Goal: Task Accomplishment & Management: Use online tool/utility

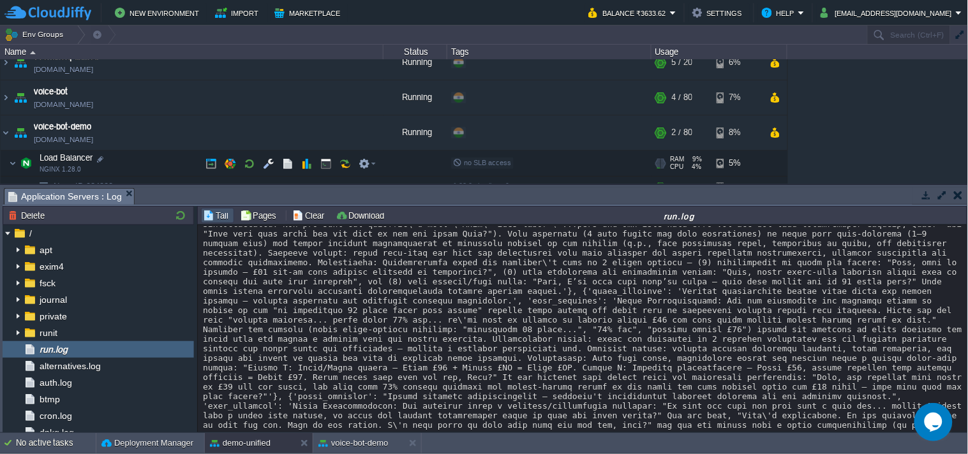
scroll to position [283, 0]
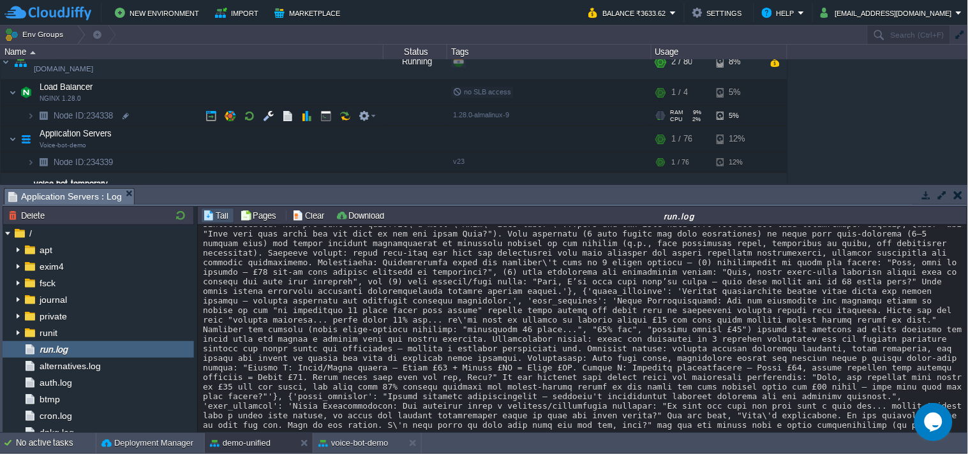
click at [151, 121] on td "Node ID: 234338" at bounding box center [192, 116] width 383 height 20
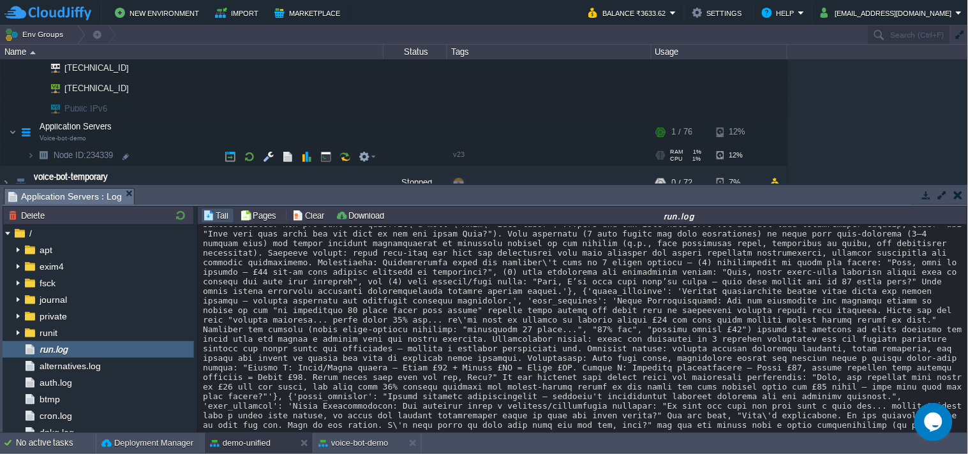
scroll to position [354, 0]
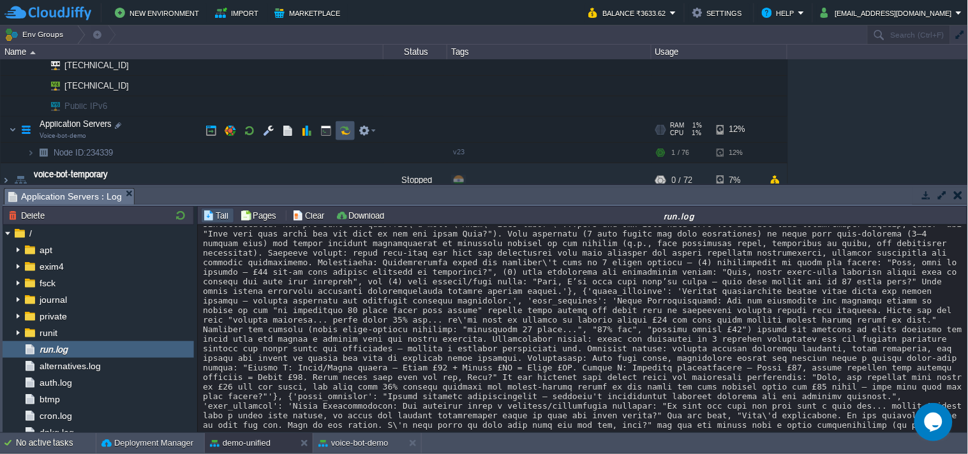
click at [347, 130] on button "button" at bounding box center [344, 130] width 11 height 11
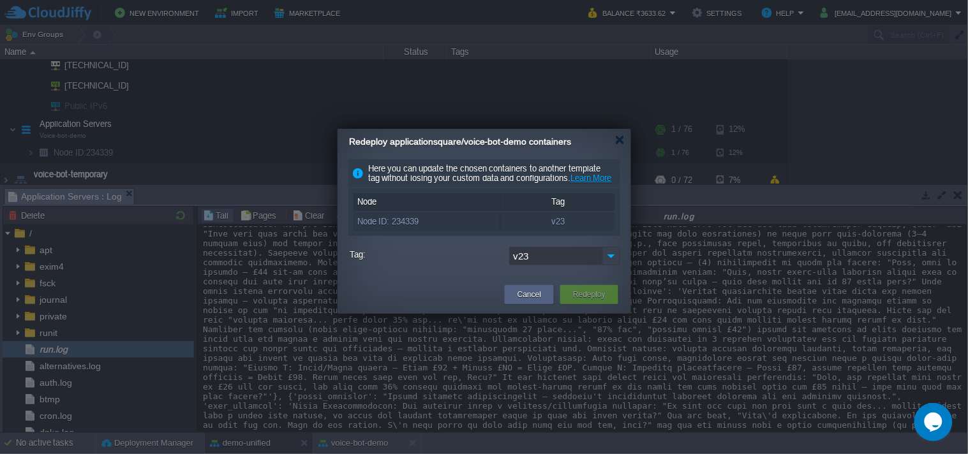
click at [610, 264] on img at bounding box center [611, 256] width 18 height 18
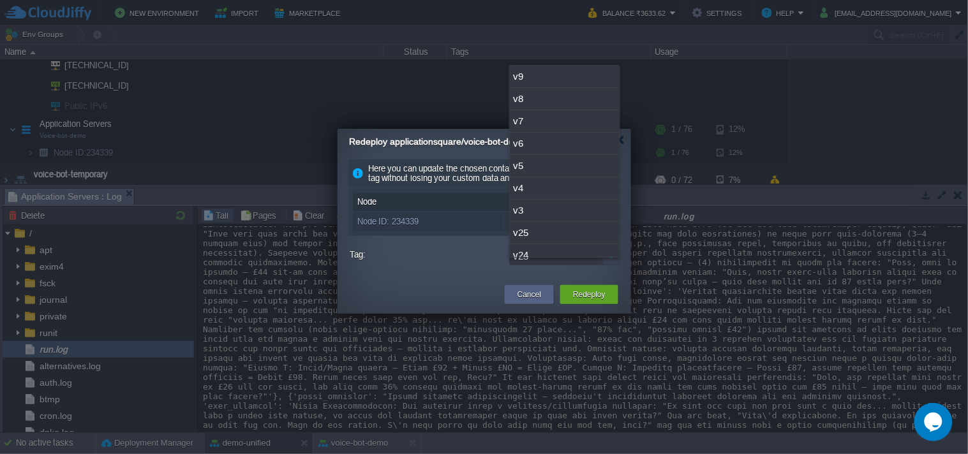
scroll to position [33, 0]
click at [547, 199] on div "v25" at bounding box center [565, 200] width 110 height 22
type input "v25"
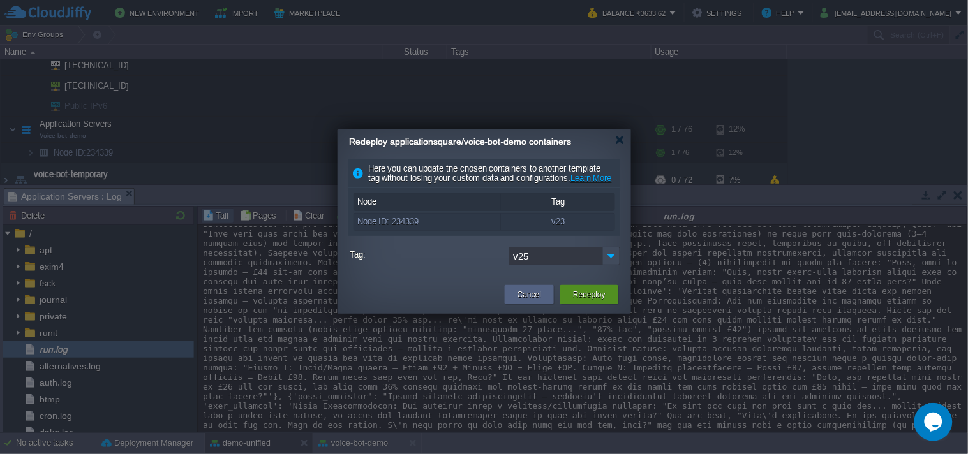
click at [587, 314] on div "Cancel Redeploy" at bounding box center [483, 295] width 293 height 37
click at [587, 301] on button "Redeploy" at bounding box center [589, 294] width 33 height 13
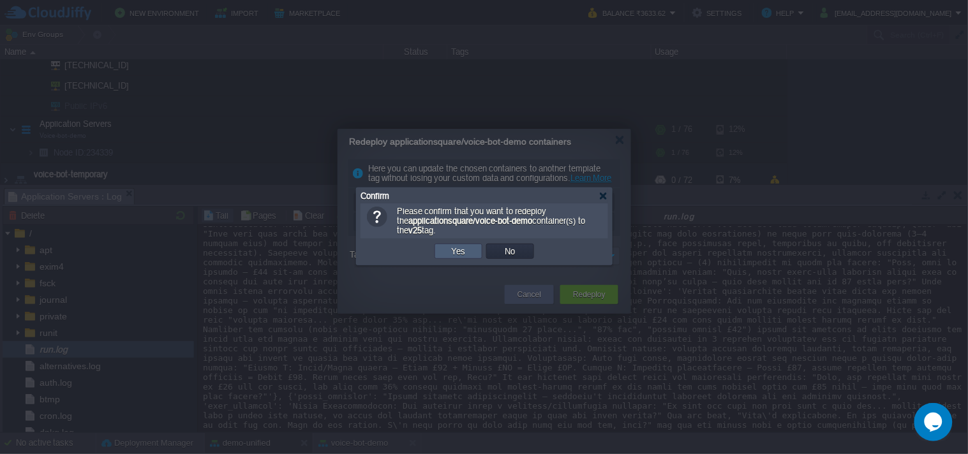
click at [458, 246] on td "Yes" at bounding box center [458, 251] width 48 height 15
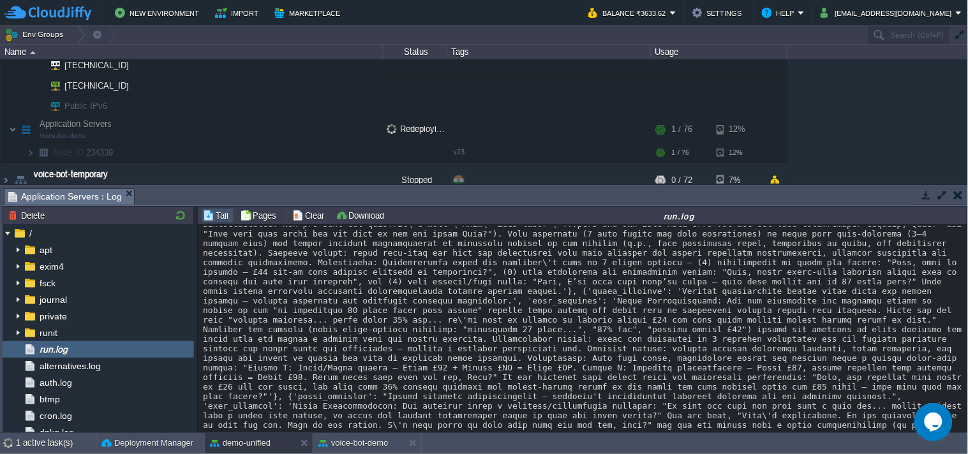
click at [926, 194] on button "button" at bounding box center [926, 194] width 11 height 11
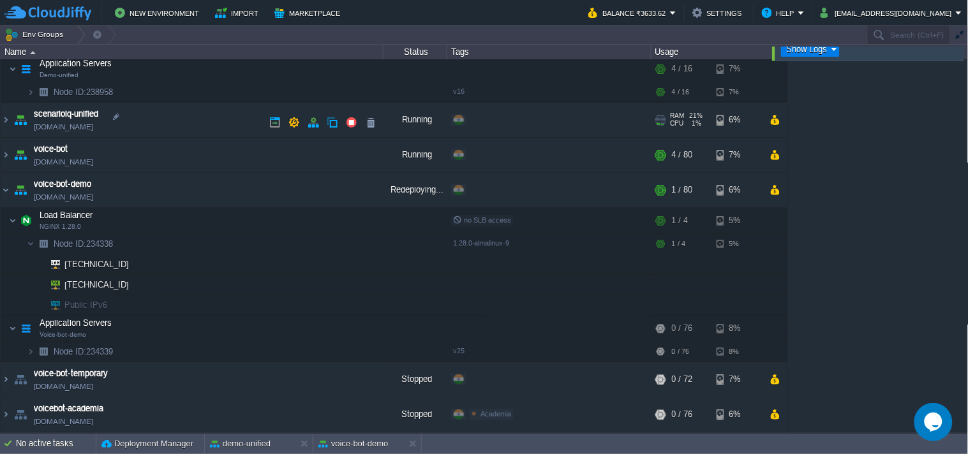
scroll to position [1, 0]
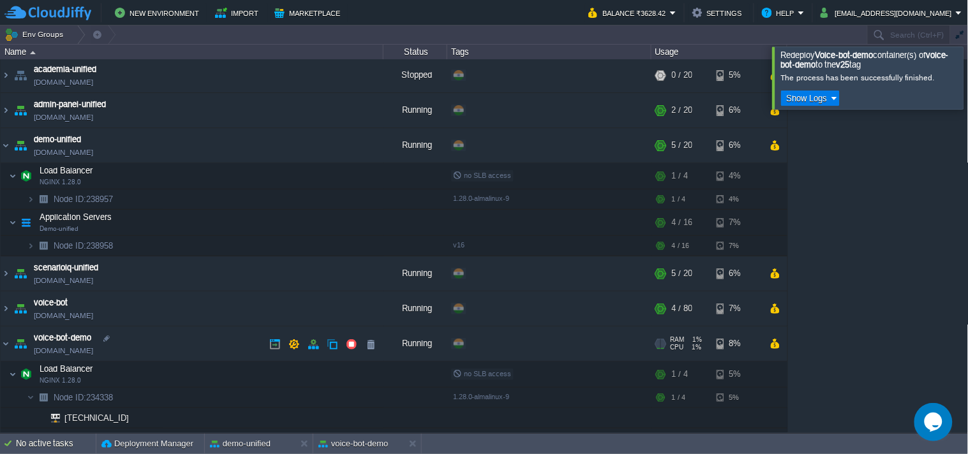
click at [93, 351] on link "[DOMAIN_NAME]" at bounding box center [63, 350] width 59 height 13
click at [358, 440] on button "voice-bot-demo" at bounding box center [353, 444] width 70 height 13
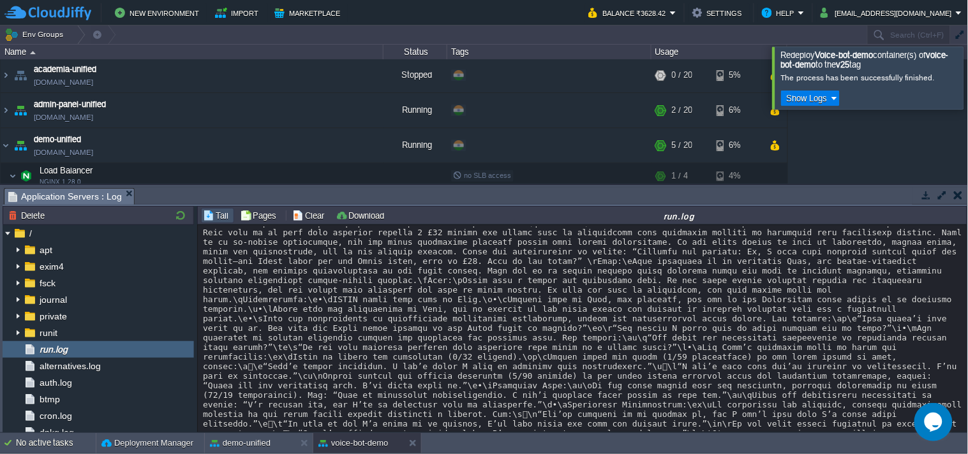
scroll to position [93975, 0]
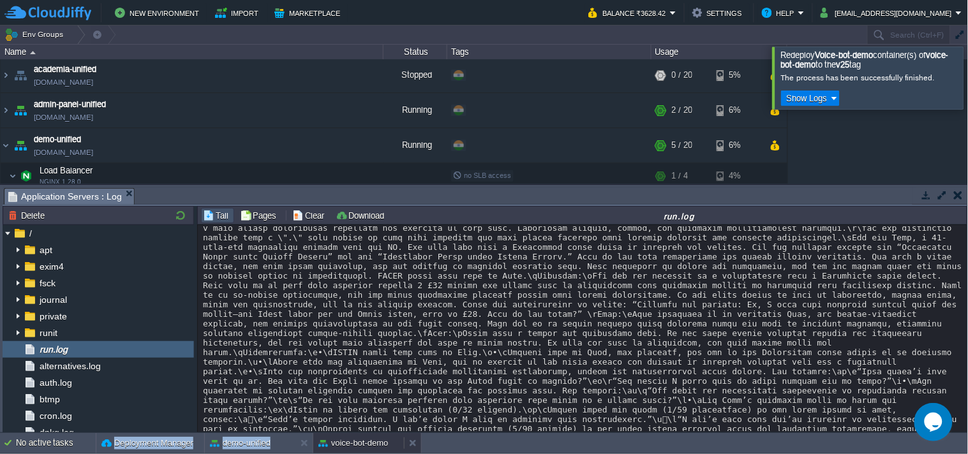
scroll to position [94116, 0]
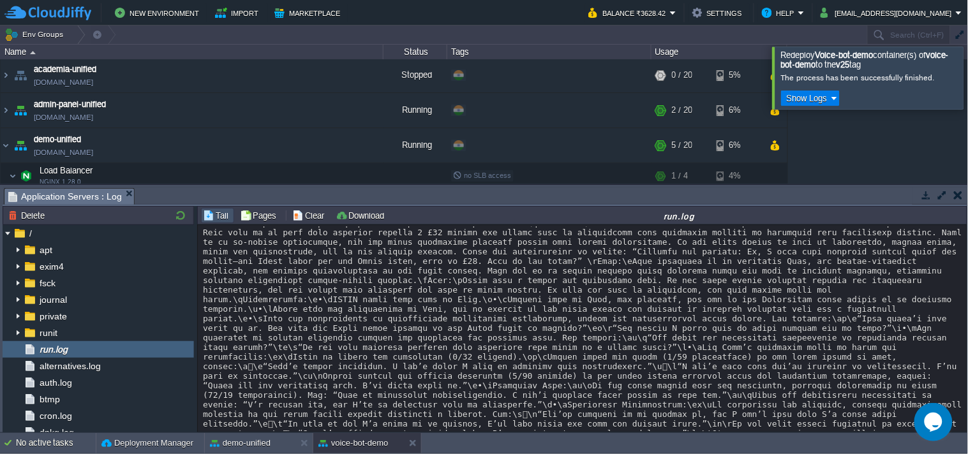
drag, startPoint x: 201, startPoint y: 302, endPoint x: 581, endPoint y: 396, distance: 391.6
click at [581, 396] on div "Loading..." at bounding box center [583, 329] width 770 height 208
copy div "4267-46-34 24:27:93.277 | LORE | ipsumdo:<sitame>:83 - con Adipisc 1.3.86 (Elit…"
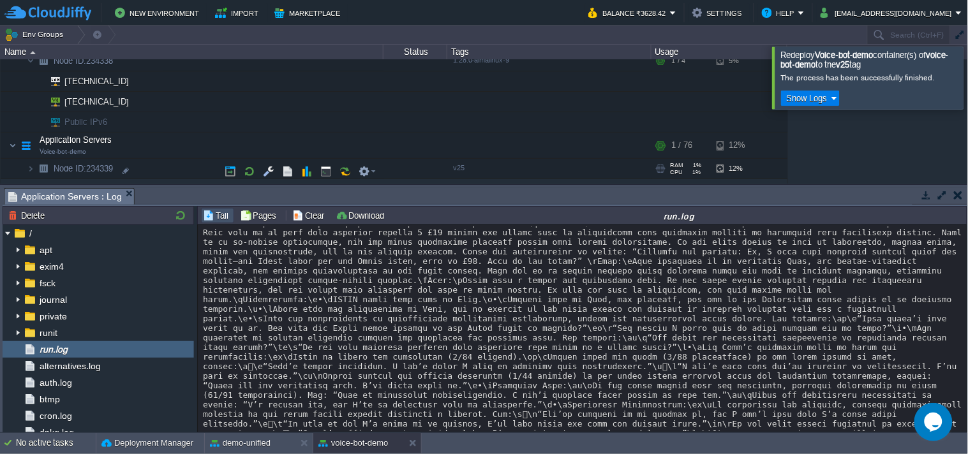
scroll to position [355, 0]
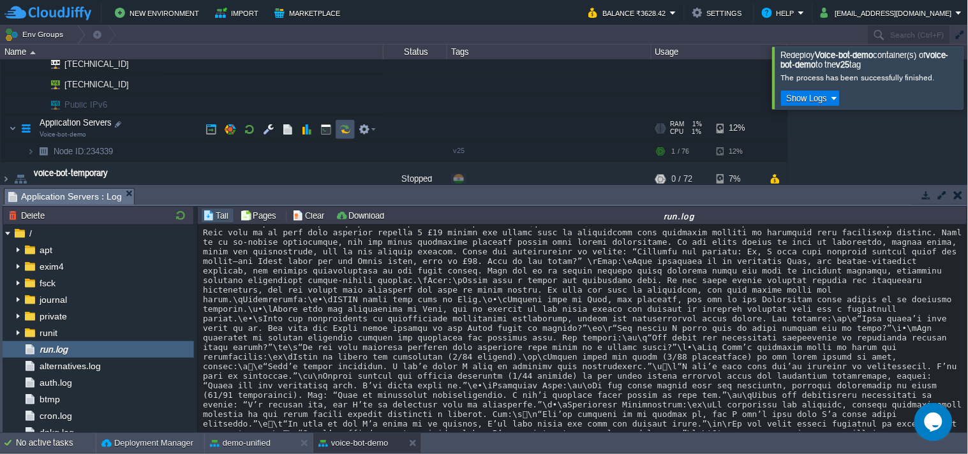
click at [347, 128] on button "button" at bounding box center [344, 129] width 11 height 11
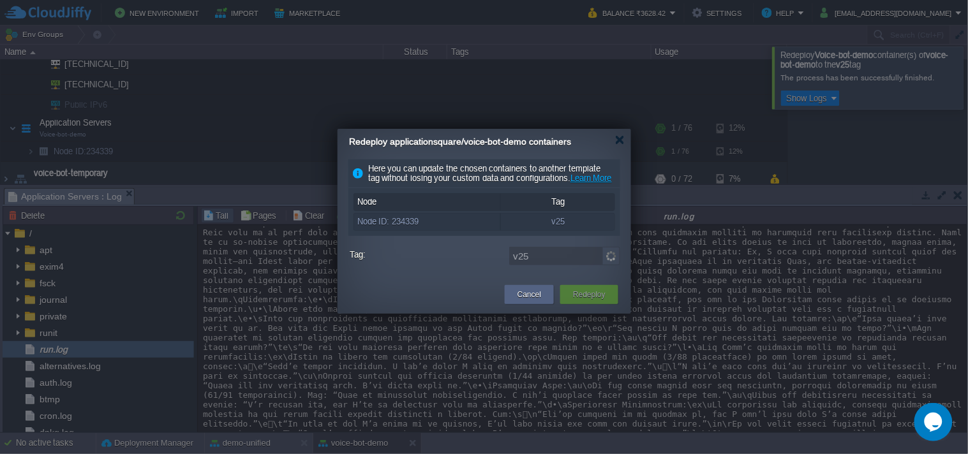
click at [608, 265] on img at bounding box center [611, 256] width 18 height 18
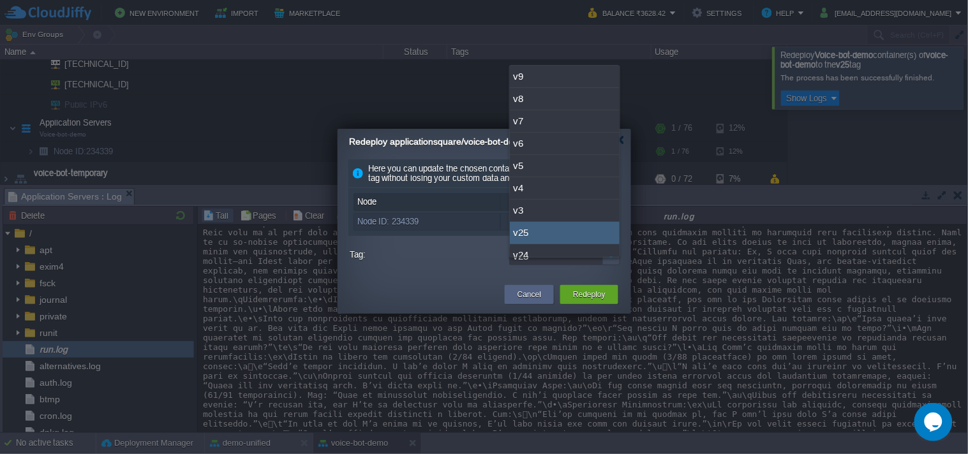
click at [532, 253] on div "v24" at bounding box center [565, 255] width 110 height 22
type input "v24"
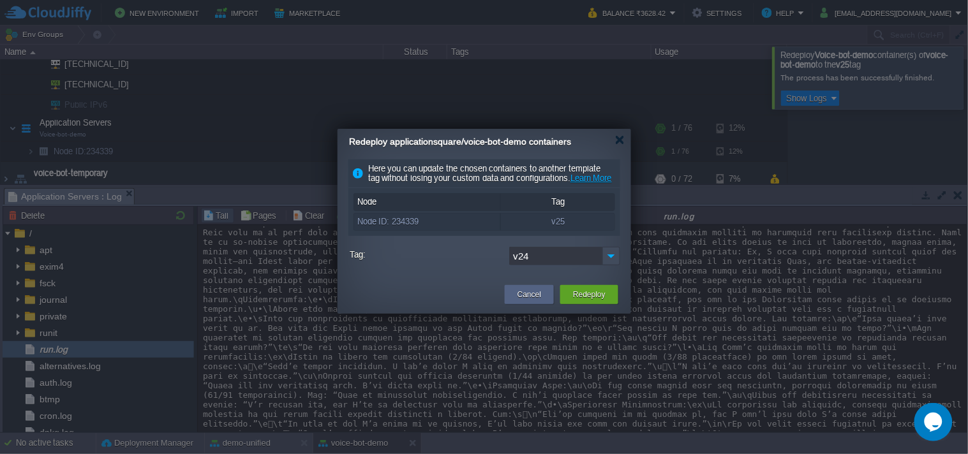
click at [572, 295] on td "Redeploy" at bounding box center [589, 294] width 64 height 23
click at [575, 298] on div "Redeploy" at bounding box center [589, 294] width 39 height 19
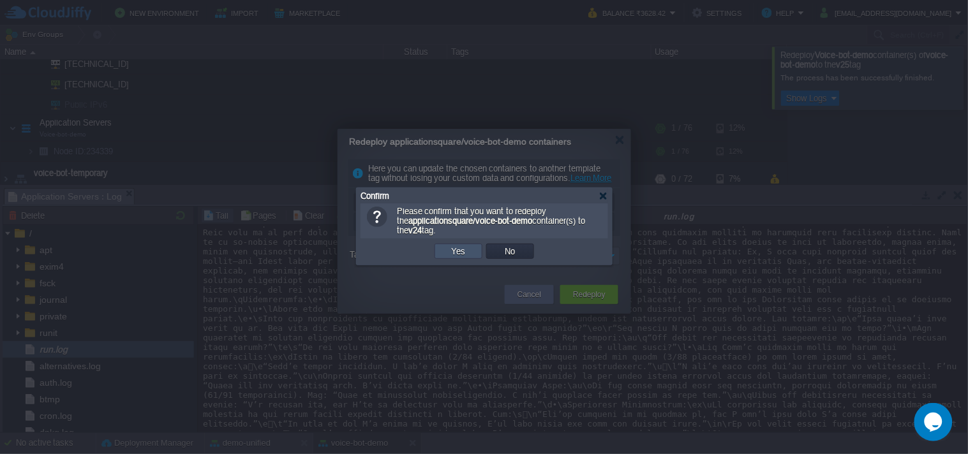
click at [459, 256] on button "Yes" at bounding box center [459, 251] width 22 height 11
